Goal: Information Seeking & Learning: Learn about a topic

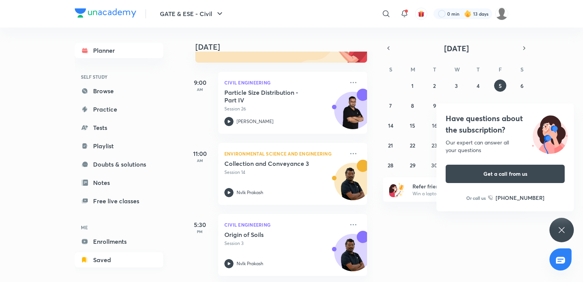
click at [118, 259] on link "Saved" at bounding box center [119, 259] width 89 height 15
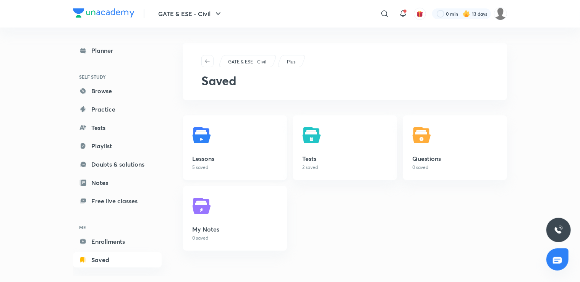
click at [237, 159] on h5 "Lessons" at bounding box center [235, 158] width 86 height 9
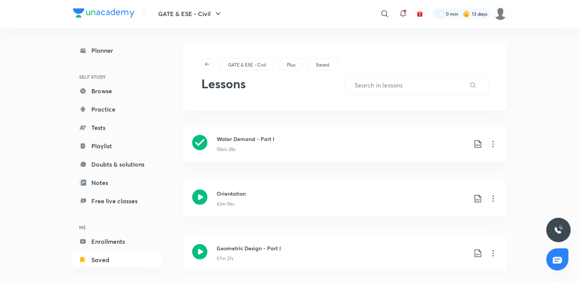
scroll to position [25, 0]
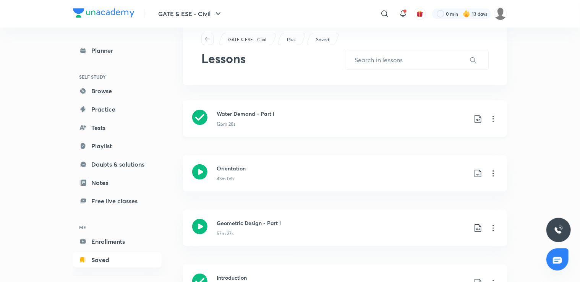
click at [490, 117] on icon at bounding box center [492, 118] width 9 height 9
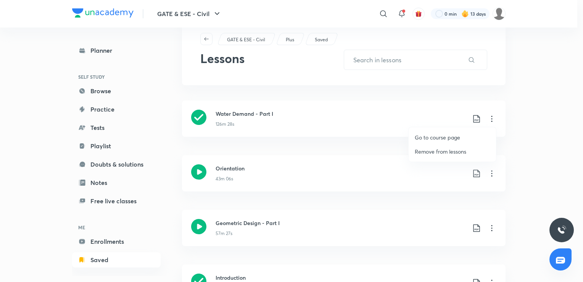
click at [441, 137] on p "Go to course page" at bounding box center [437, 137] width 45 height 8
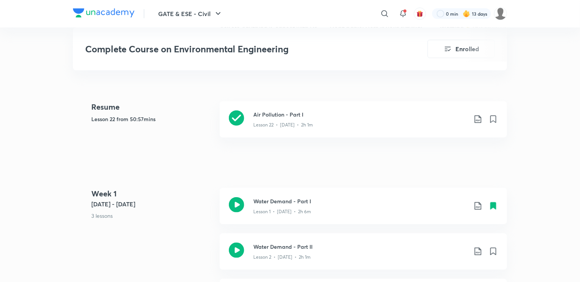
scroll to position [339, 0]
click at [314, 215] on div "Water Demand - Part I Lesson 1 • [DATE] • 2h 6m" at bounding box center [363, 205] width 287 height 36
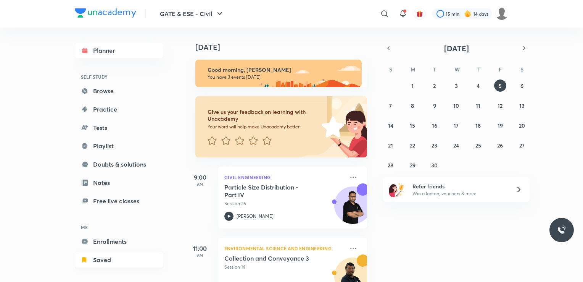
click at [109, 260] on link "Saved" at bounding box center [119, 259] width 89 height 15
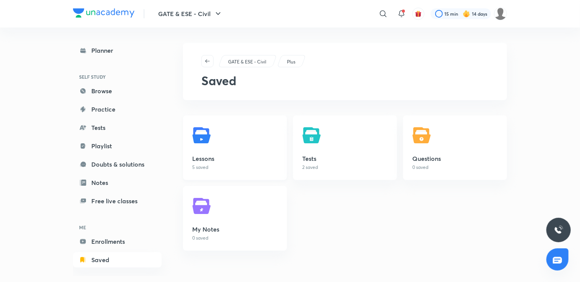
click at [224, 156] on h5 "Lessons" at bounding box center [235, 158] width 86 height 9
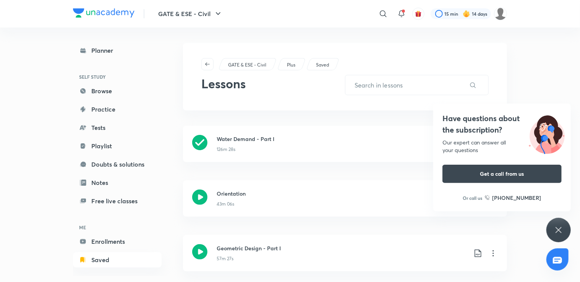
click at [559, 231] on icon at bounding box center [558, 230] width 6 height 6
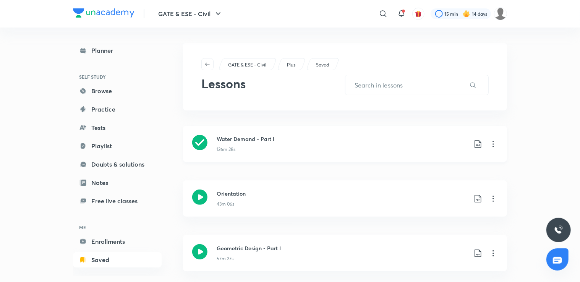
click at [493, 145] on icon at bounding box center [492, 144] width 1 height 6
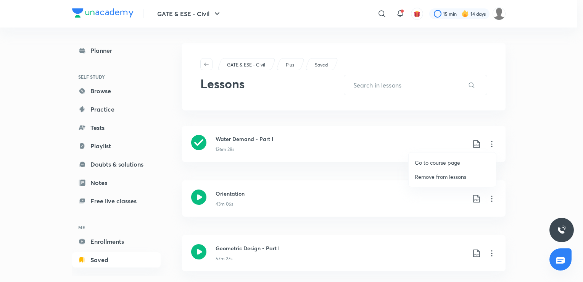
click at [454, 164] on p "Go to course page" at bounding box center [437, 162] width 45 height 8
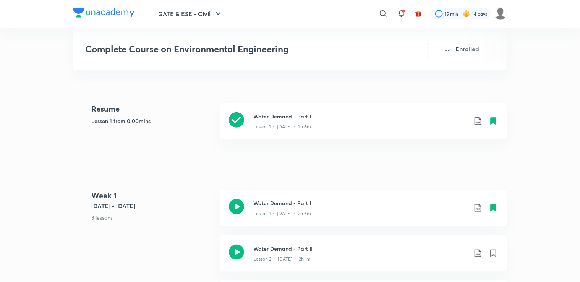
scroll to position [337, 0]
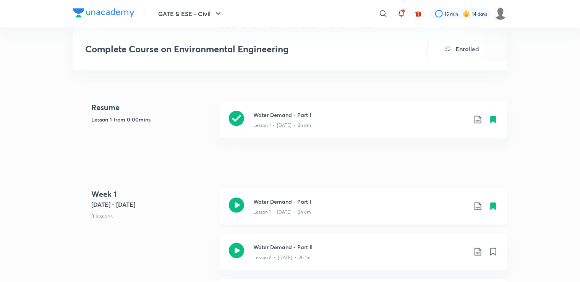
click at [325, 218] on div "Water Demand - Part I Lesson 1 • [DATE] • 2h 6m" at bounding box center [363, 206] width 287 height 36
